Goal: Task Accomplishment & Management: Manage account settings

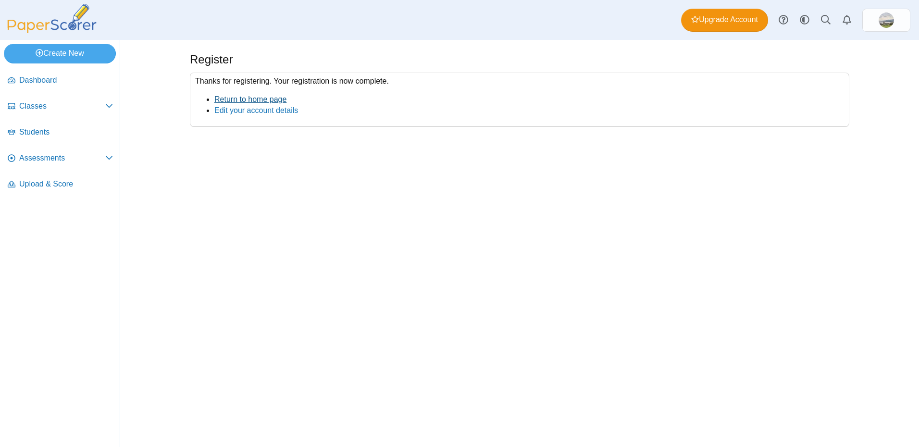
click at [282, 101] on link "Return to home page" at bounding box center [250, 99] width 72 height 8
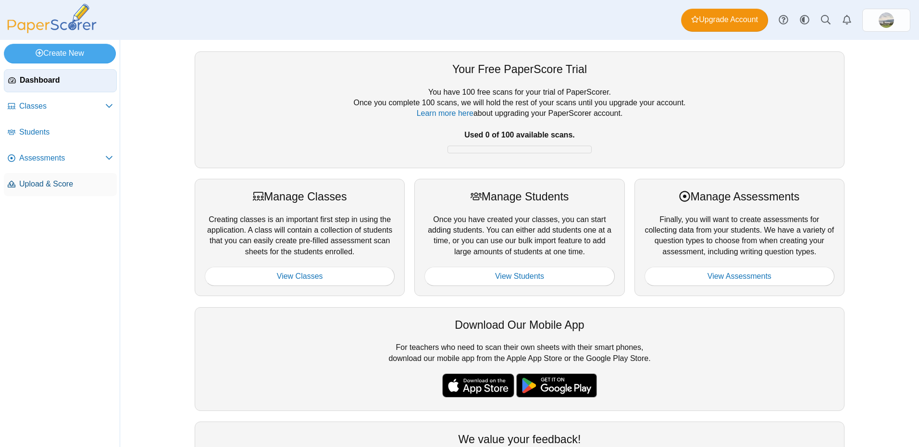
click at [72, 185] on span "Upload & Score" at bounding box center [66, 184] width 94 height 11
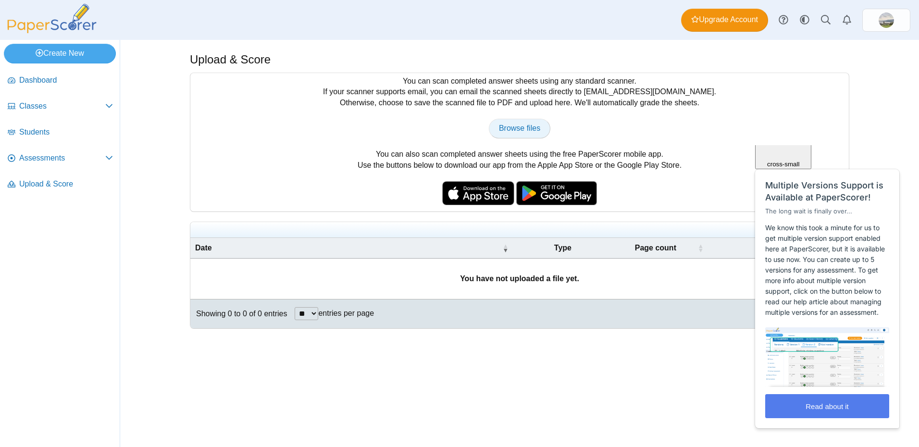
click at [522, 130] on span "Browse files" at bounding box center [519, 128] width 41 height 8
click at [111, 104] on icon at bounding box center [109, 106] width 8 height 8
click at [39, 81] on span "Dashboard" at bounding box center [66, 80] width 94 height 11
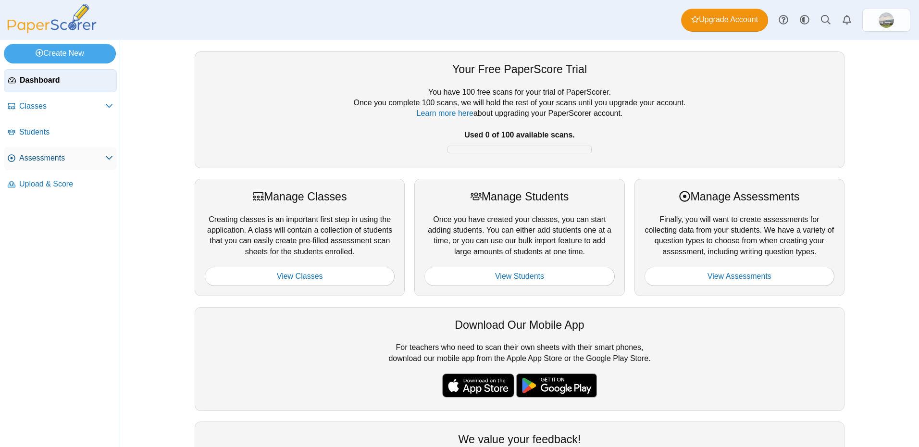
click at [99, 157] on span "Assessments" at bounding box center [62, 158] width 86 height 11
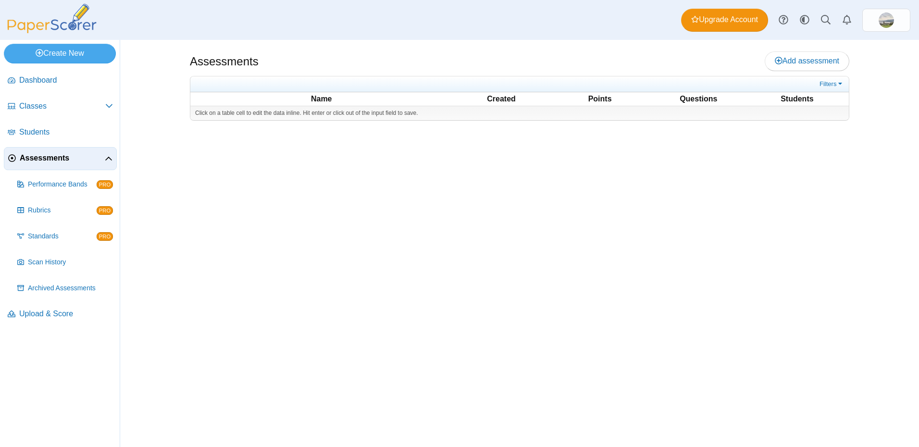
click at [110, 158] on icon at bounding box center [109, 159] width 8 height 8
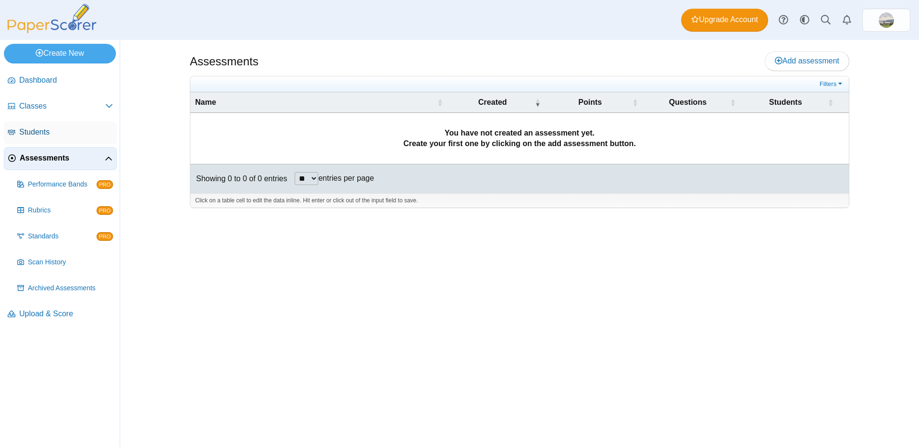
click at [49, 129] on span "Students" at bounding box center [66, 132] width 94 height 11
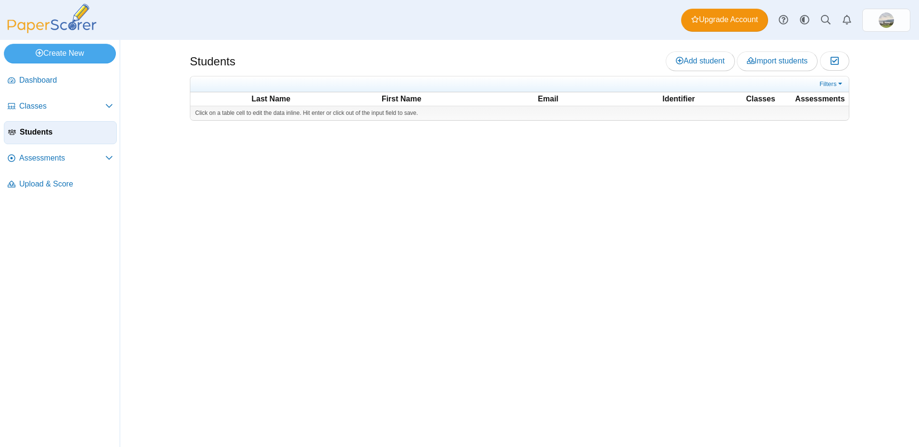
click at [108, 108] on icon at bounding box center [109, 106] width 8 height 8
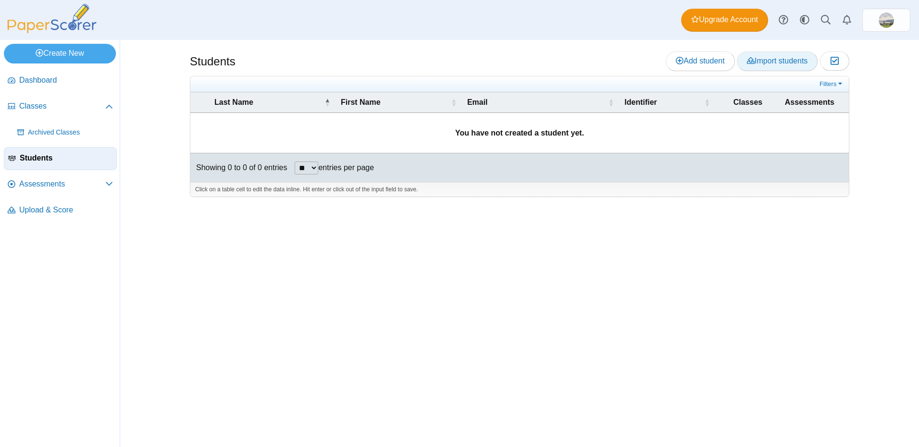
click at [796, 61] on span "Import students" at bounding box center [777, 61] width 61 height 8
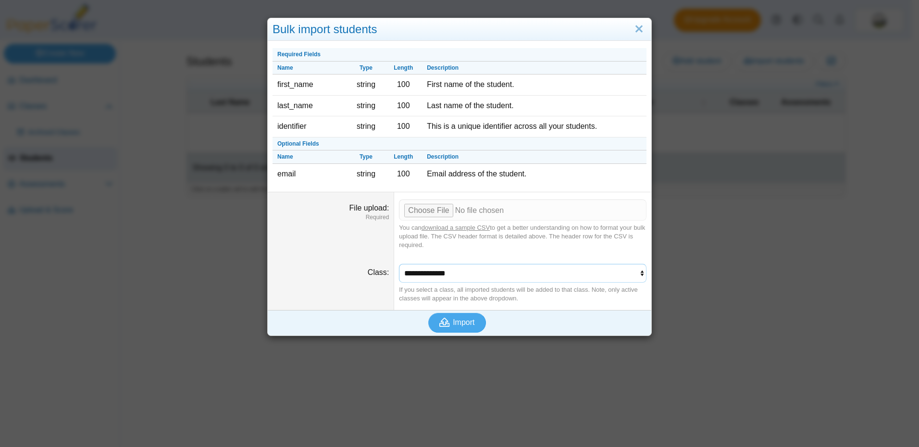
click at [605, 275] on select "**********" at bounding box center [523, 273] width 248 height 18
click at [737, 252] on div "Bulk import students Required Fields Name Type Length Description first_name st…" at bounding box center [459, 223] width 919 height 447
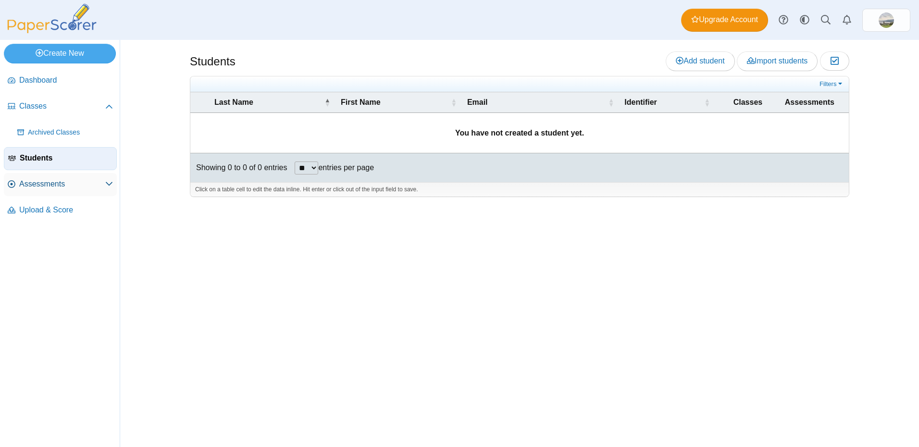
click at [100, 182] on span "Assessments" at bounding box center [62, 184] width 86 height 11
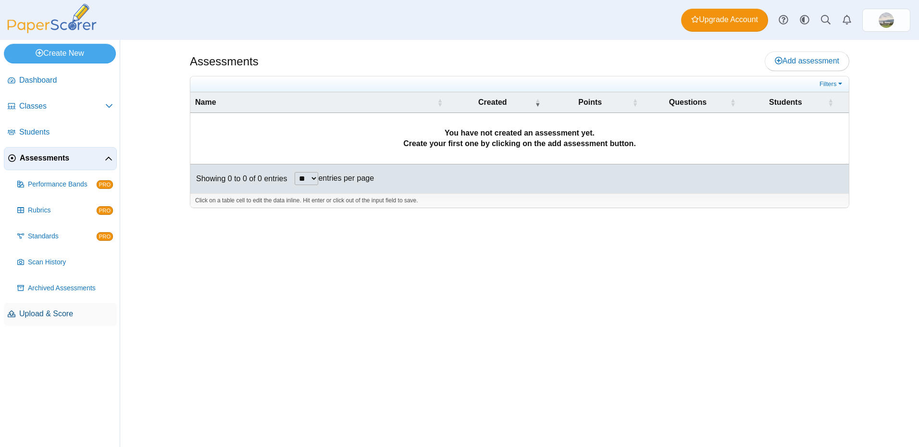
click at [54, 319] on span "Upload & Score" at bounding box center [66, 314] width 94 height 11
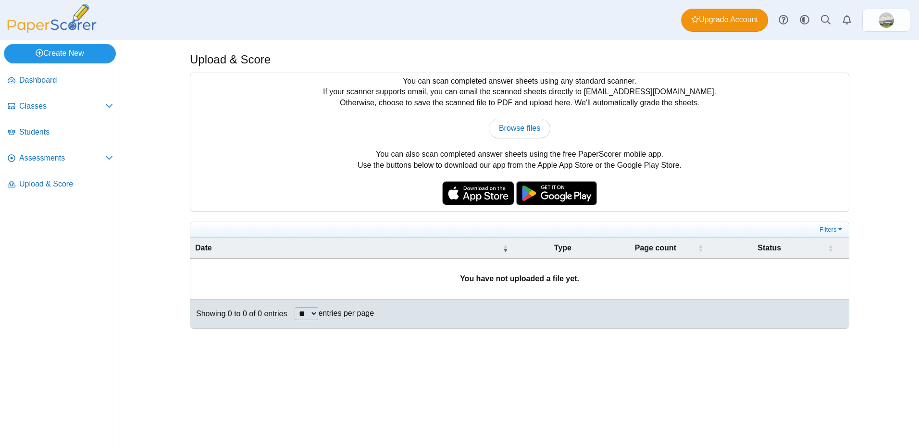
click at [68, 57] on link "Create New" at bounding box center [60, 53] width 112 height 19
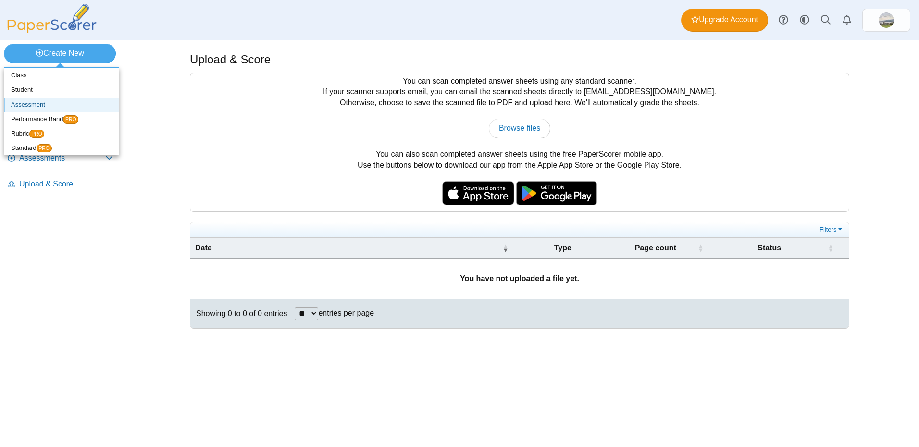
click at [35, 107] on link "Assessment" at bounding box center [61, 105] width 115 height 14
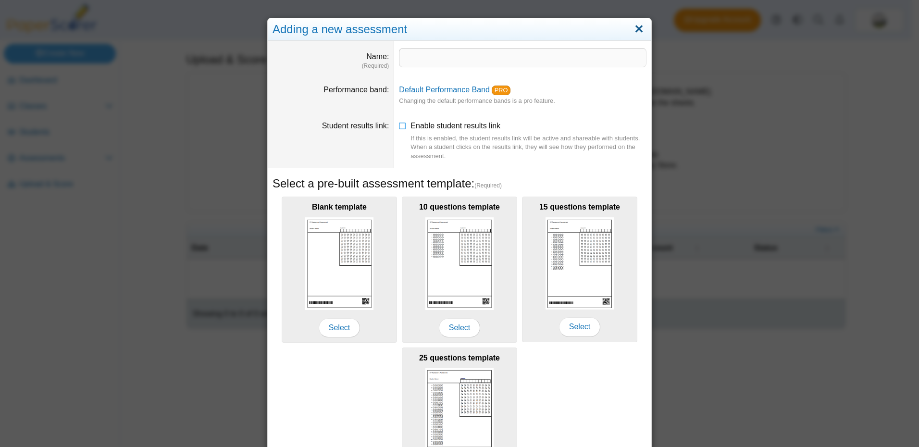
click at [636, 28] on link "Close" at bounding box center [639, 29] width 15 height 16
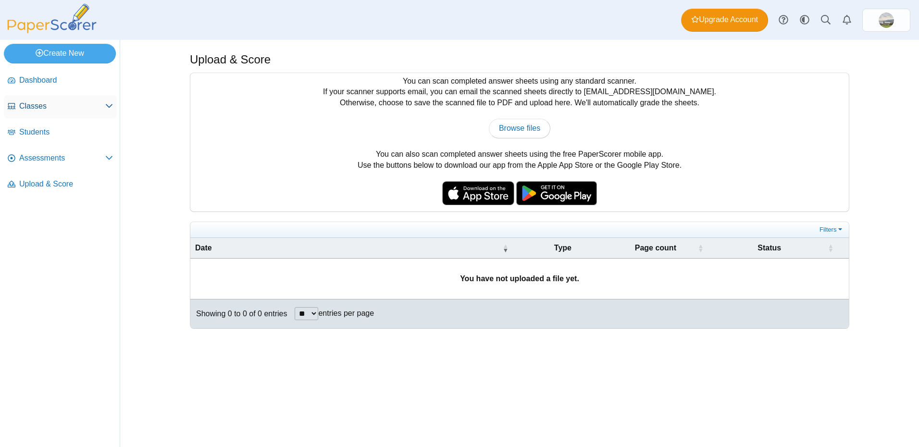
click at [104, 107] on span "Classes" at bounding box center [62, 106] width 86 height 11
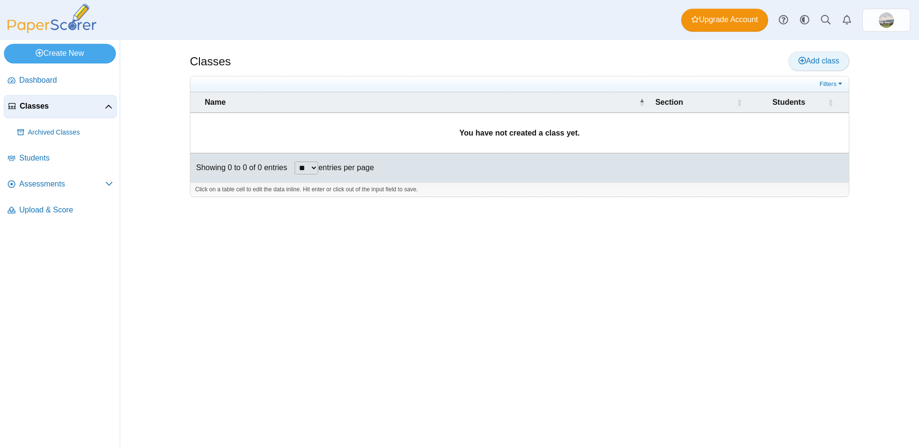
click at [836, 63] on span "Add class" at bounding box center [819, 61] width 41 height 8
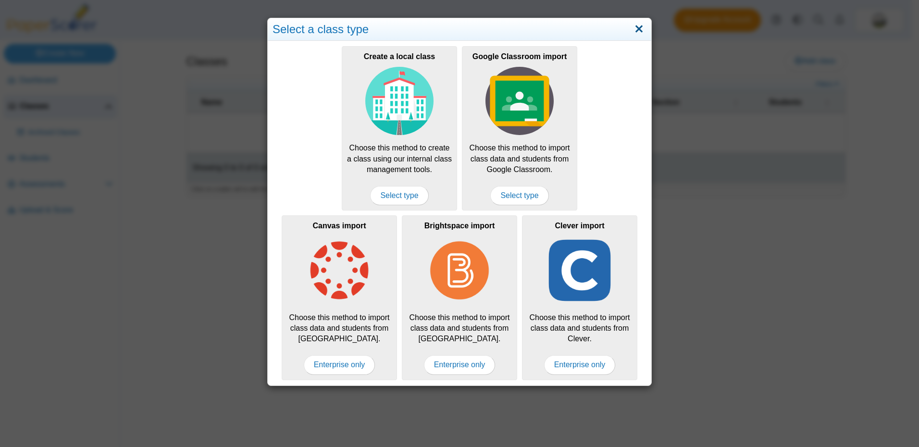
click at [637, 25] on link "Close" at bounding box center [639, 29] width 15 height 16
